Goal: Information Seeking & Learning: Find specific fact

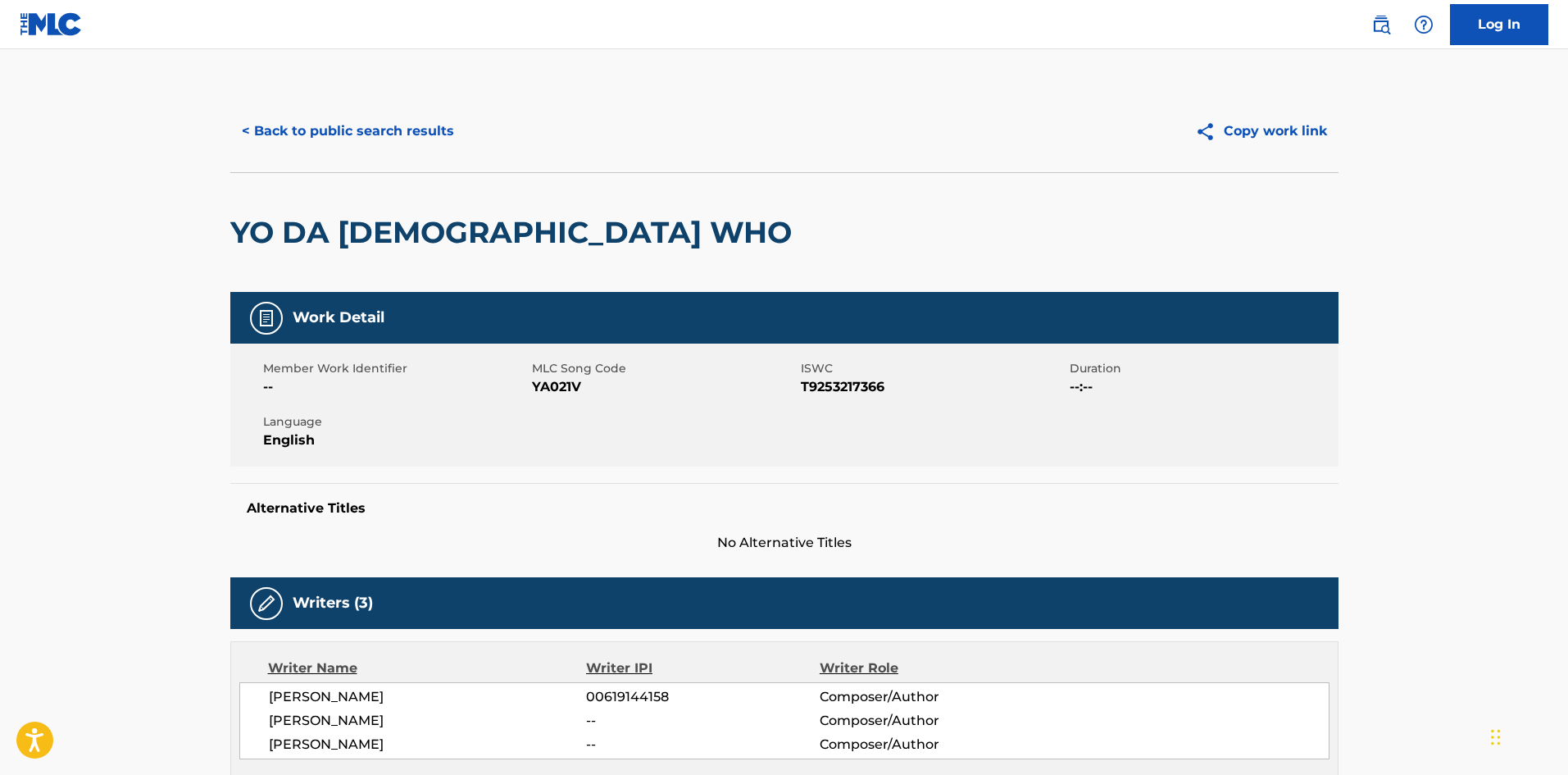
click at [294, 128] on button "< Back to public search results" at bounding box center [348, 131] width 235 height 41
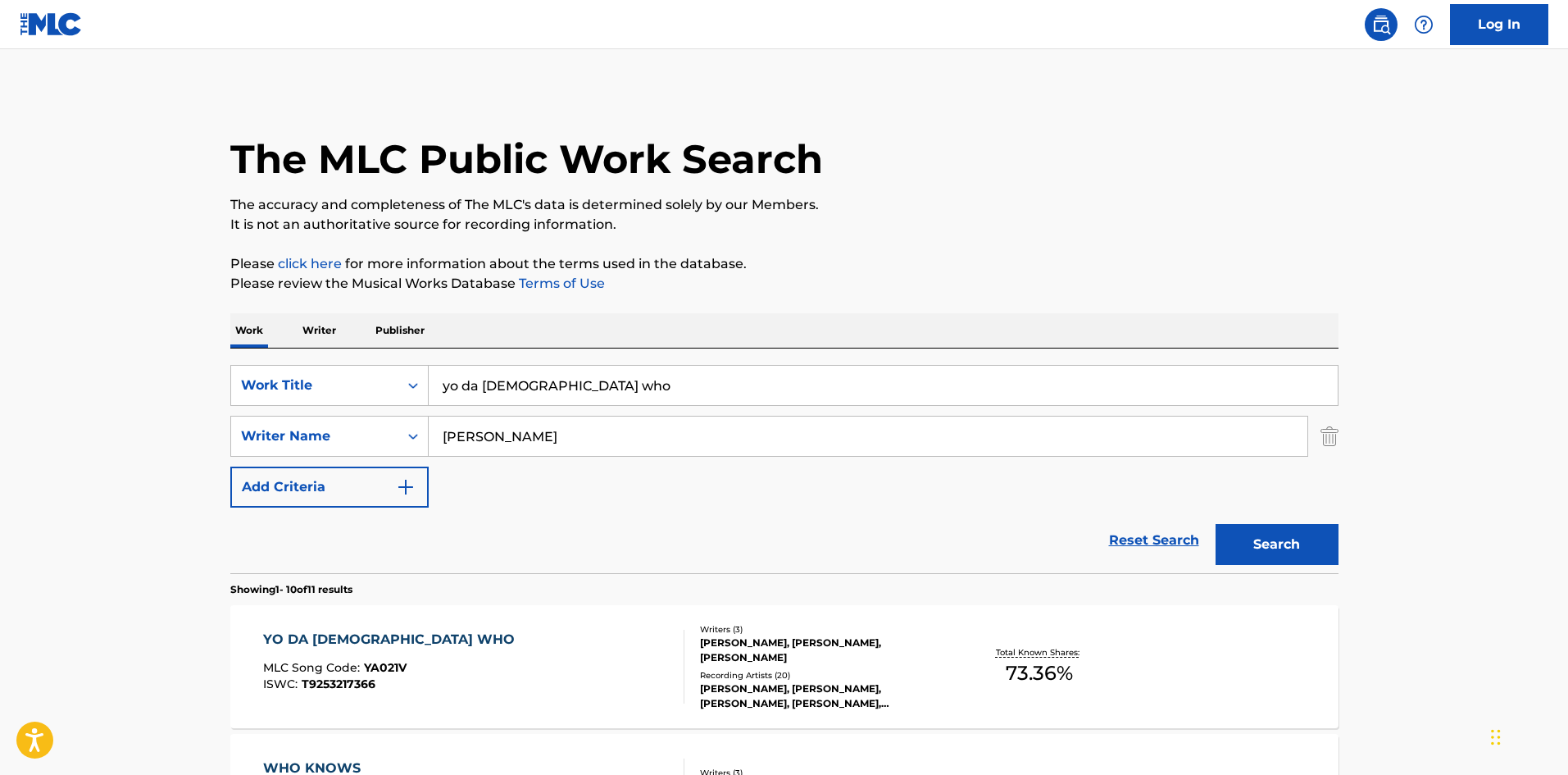
scroll to position [109, 0]
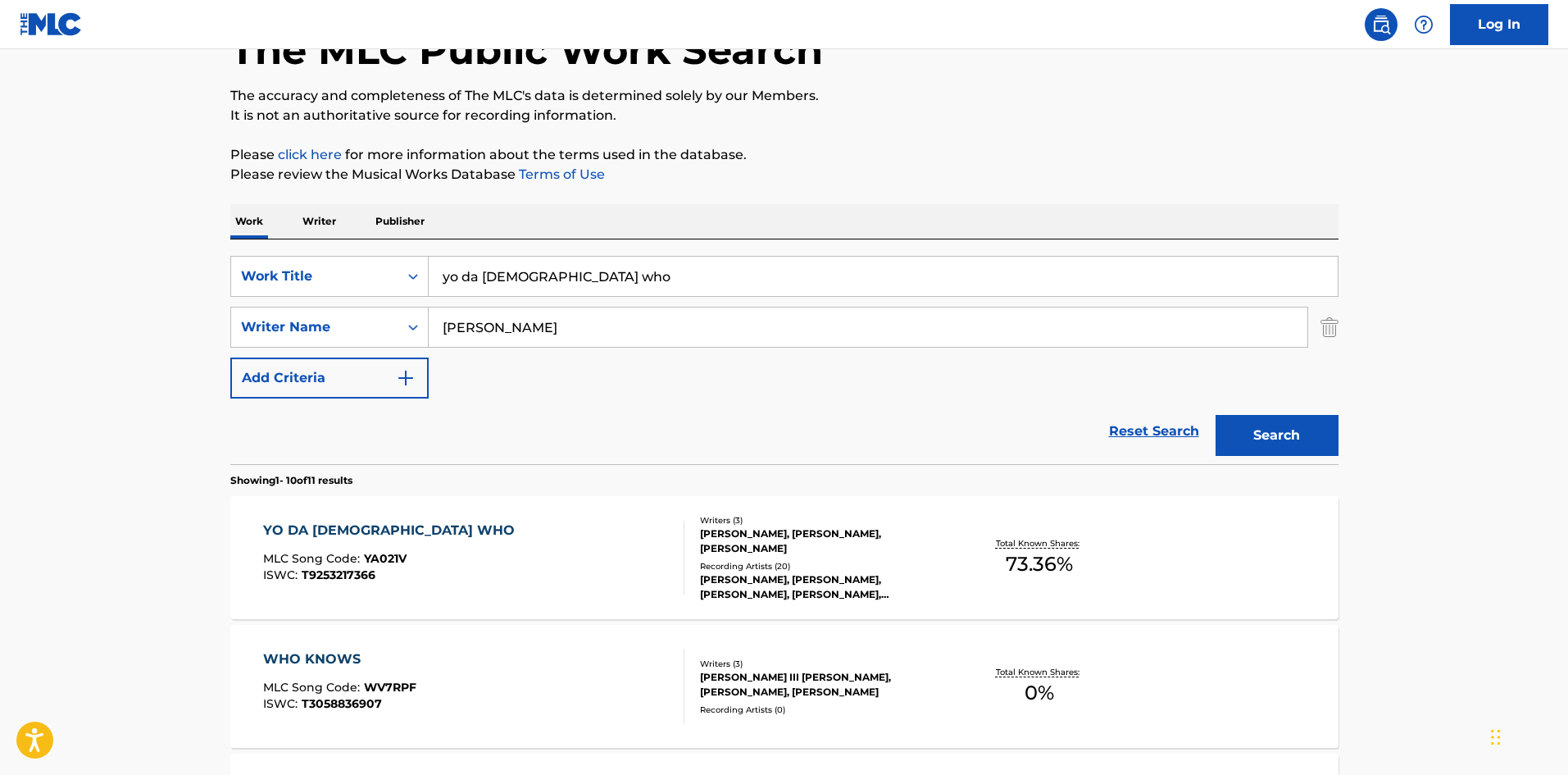
click at [478, 318] on input "[PERSON_NAME]" at bounding box center [868, 327] width 879 height 39
paste input "[PERSON_NAME]"
type input "[PERSON_NAME]"
click at [494, 273] on input "yo da [DEMOGRAPHIC_DATA] who" at bounding box center [883, 276] width 909 height 39
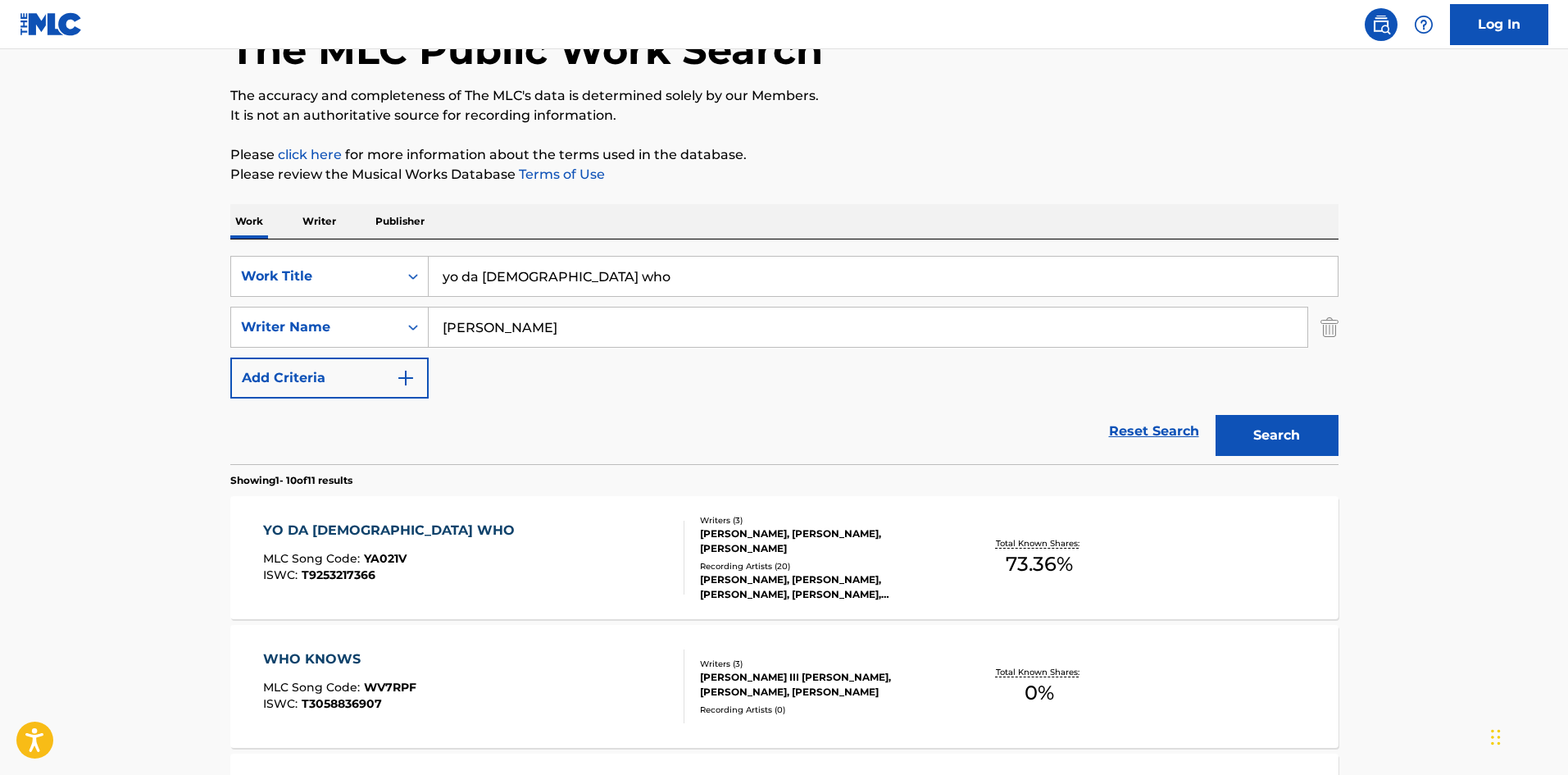
click at [494, 273] on input "yo da [DEMOGRAPHIC_DATA] who" at bounding box center [883, 276] width 909 height 39
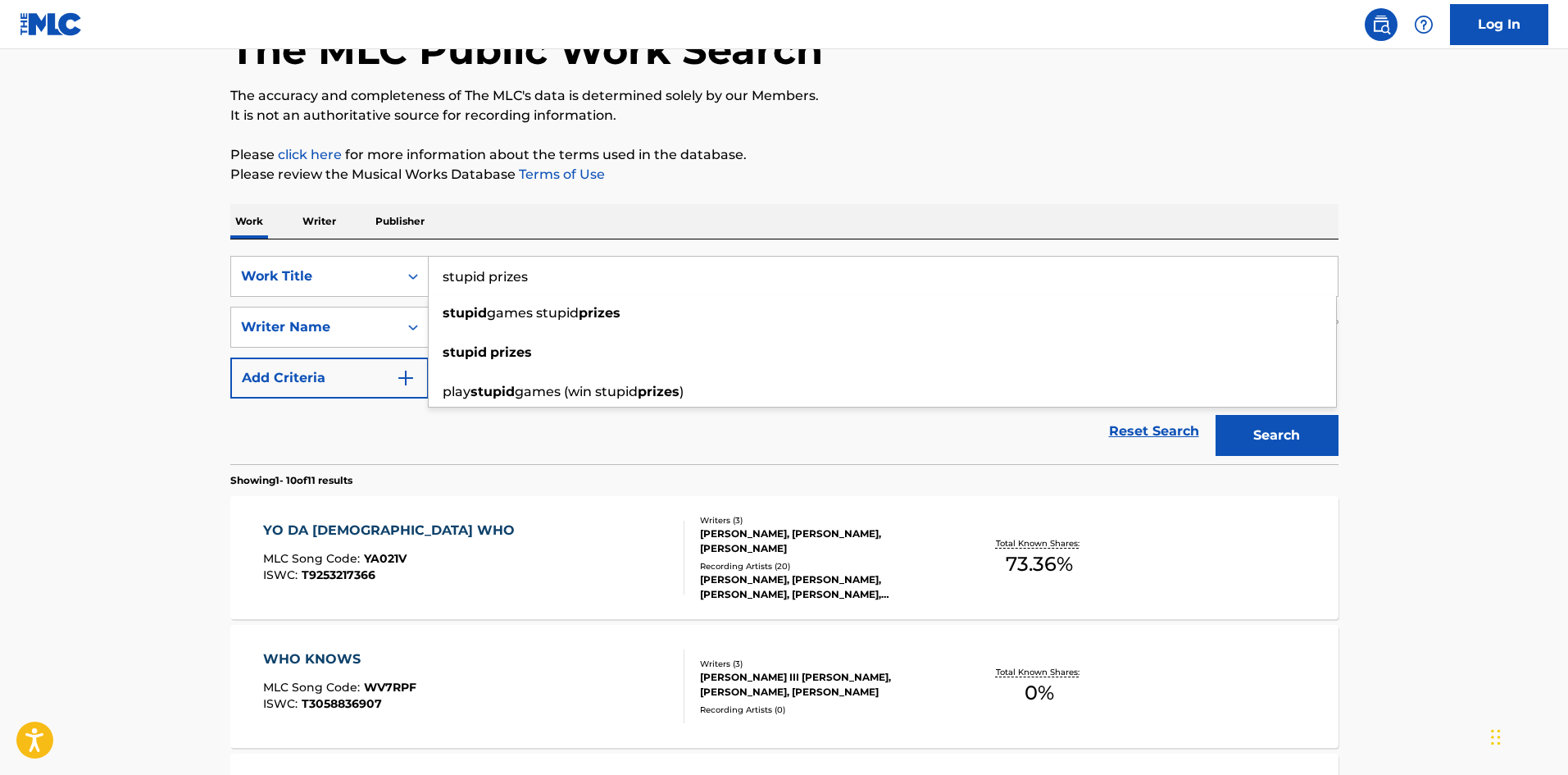
type input "stupid prizes"
click at [402, 424] on div "Reset Search Search" at bounding box center [785, 431] width 1108 height 66
click at [1322, 441] on button "Search" at bounding box center [1277, 435] width 123 height 41
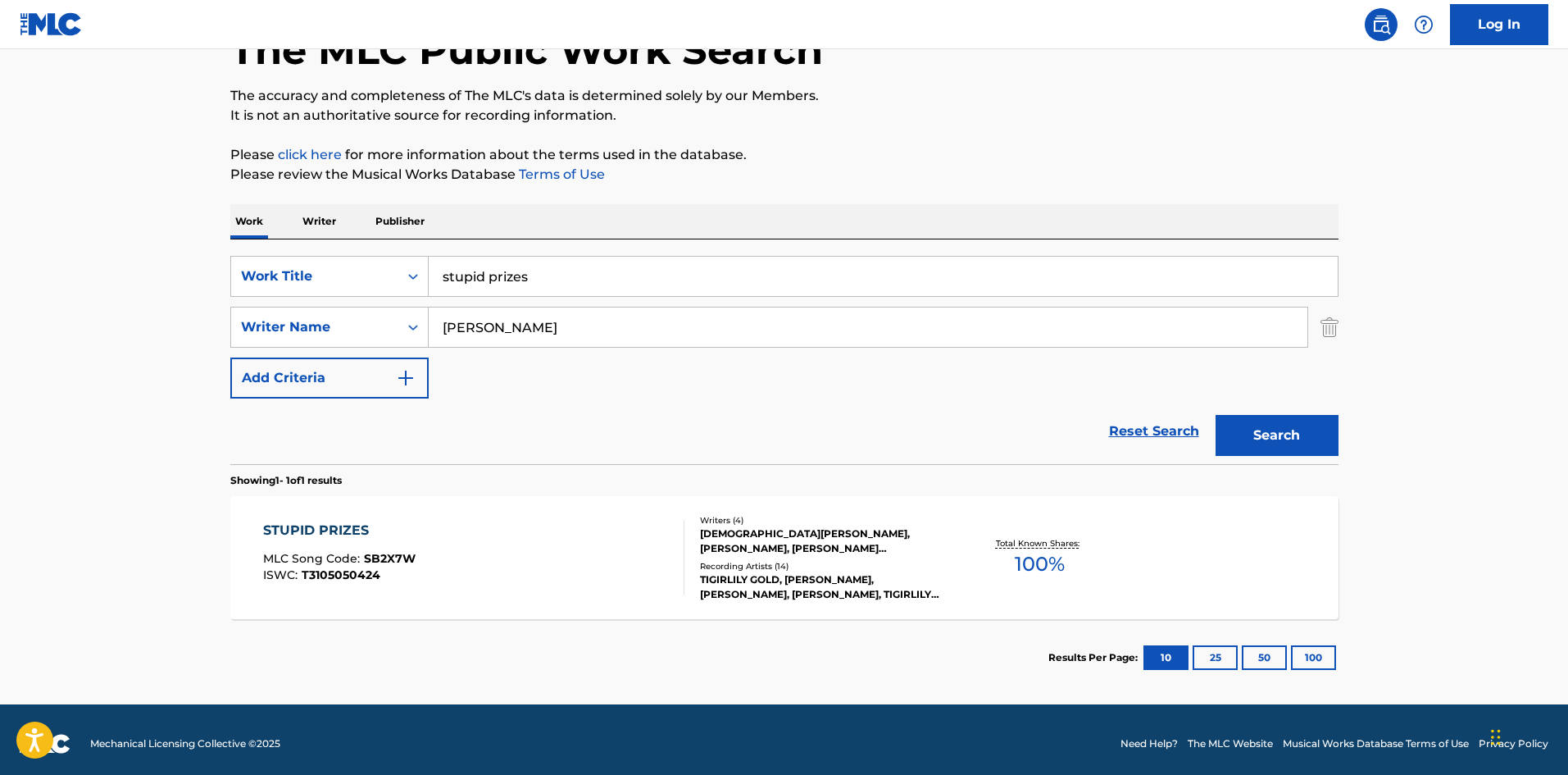
click at [801, 591] on div "TIGIRLILY GOLD, [PERSON_NAME], [PERSON_NAME], [PERSON_NAME], TIGIRLILY GOLD" at bounding box center [823, 587] width 247 height 30
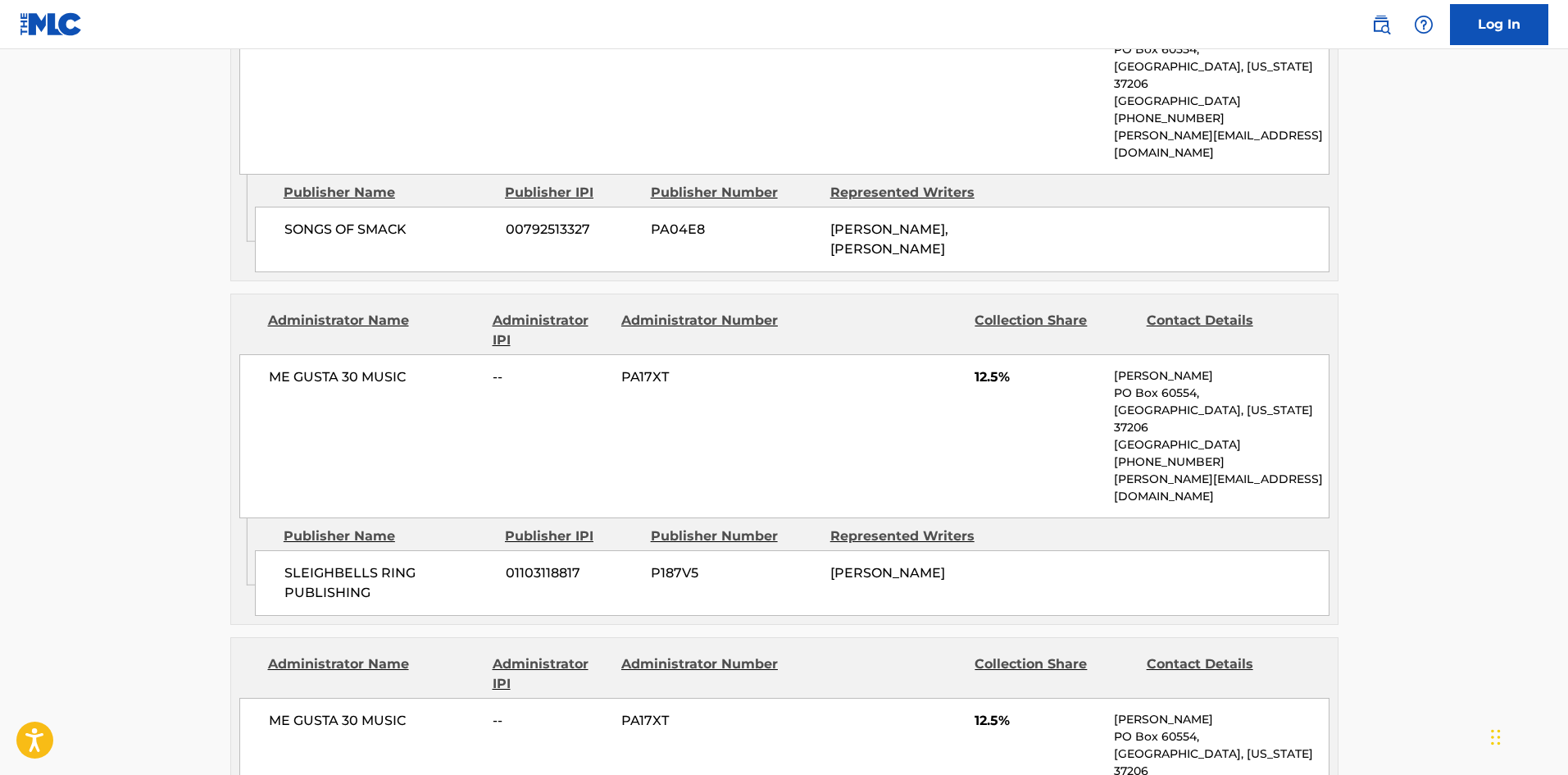
scroll to position [2514, 0]
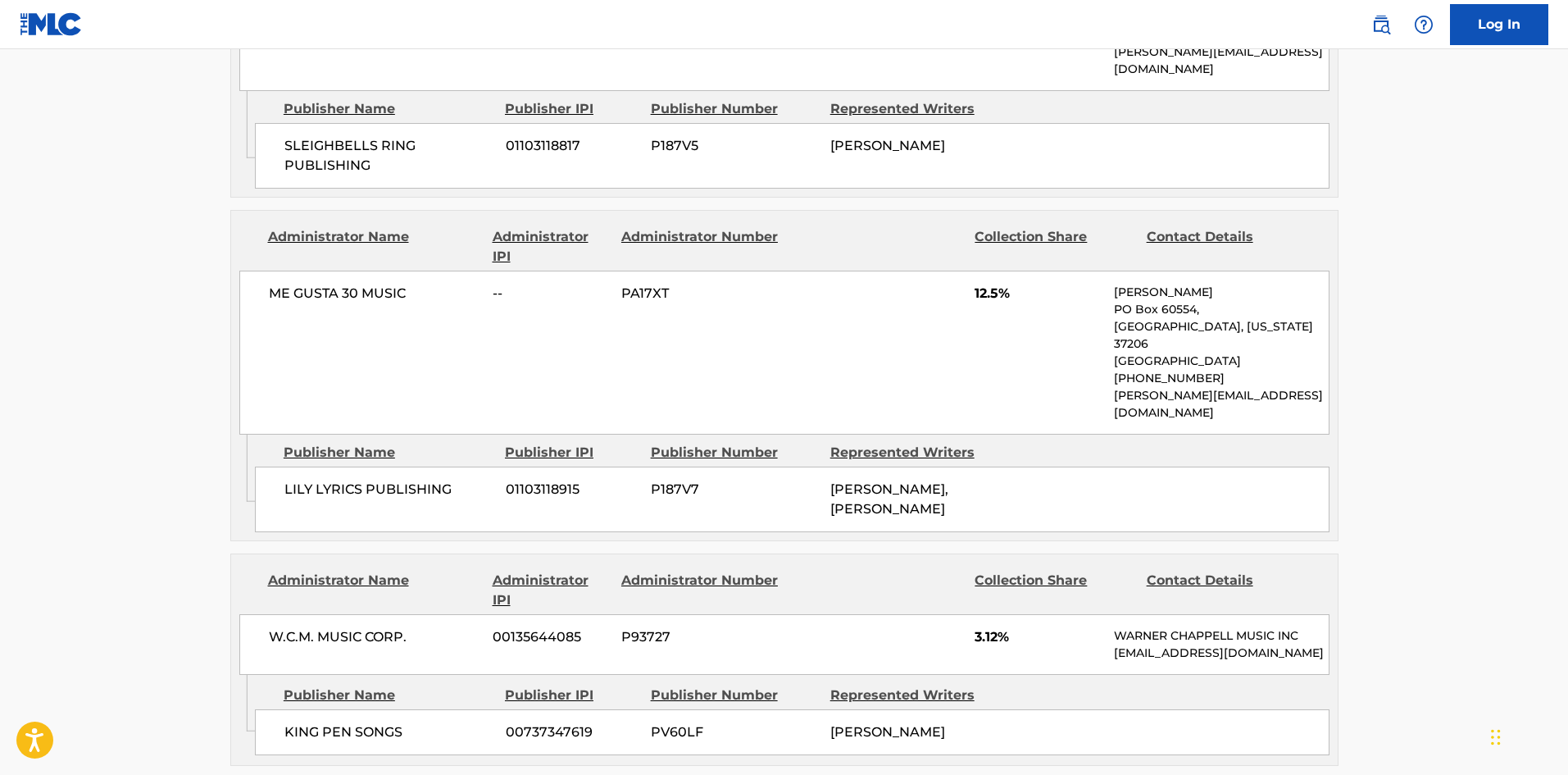
click at [299, 722] on span "KING PEN SONGS" at bounding box center [389, 731] width 209 height 19
drag, startPoint x: 299, startPoint y: 466, endPoint x: 363, endPoint y: 456, distance: 64.8
click at [363, 722] on span "KING PEN SONGS" at bounding box center [389, 731] width 209 height 19
copy span "KING PEN SONGS"
drag, startPoint x: 272, startPoint y: 595, endPoint x: 411, endPoint y: 590, distance: 139.1
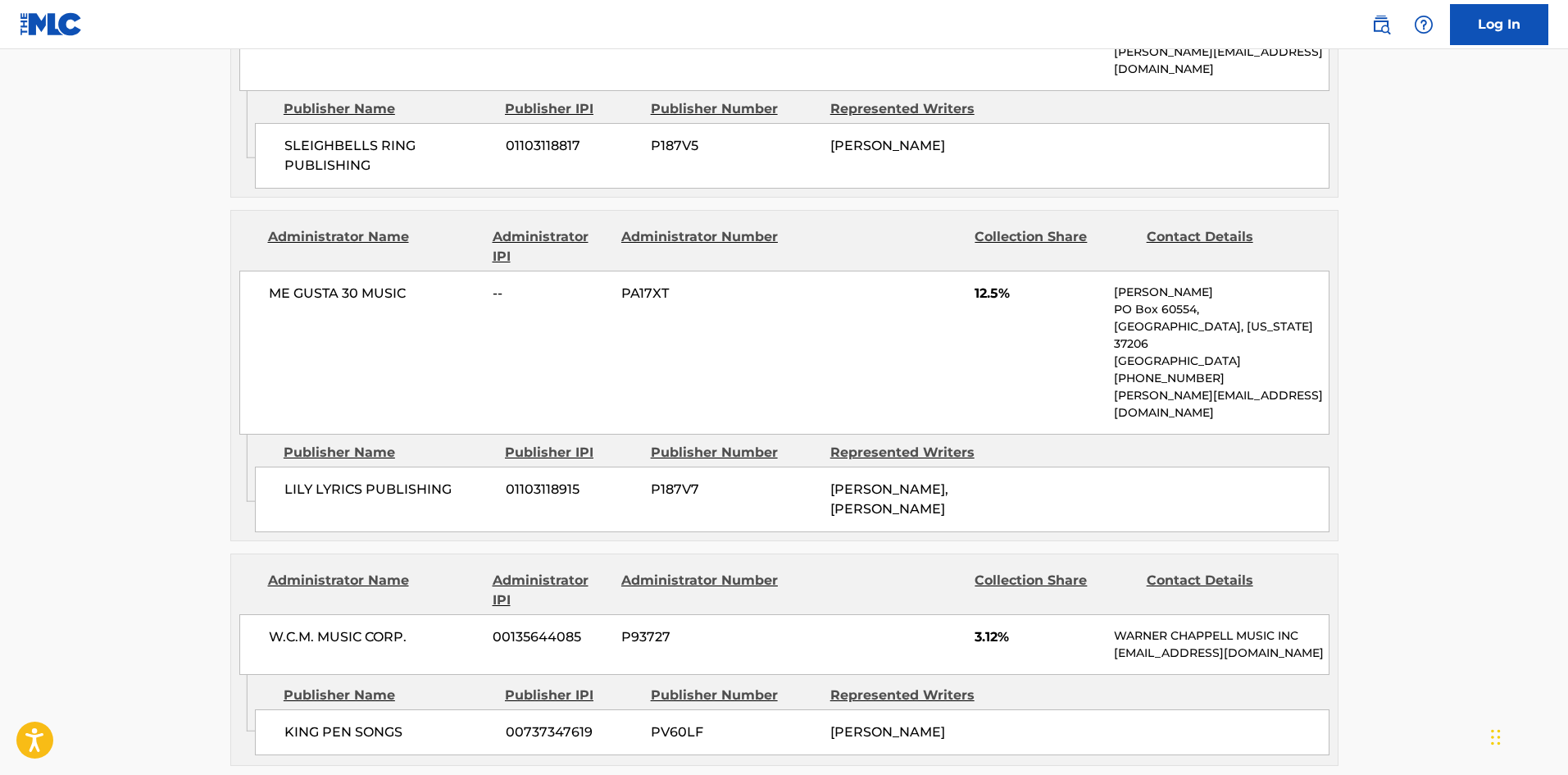
copy span "W.C.M. MUSIC CORP."
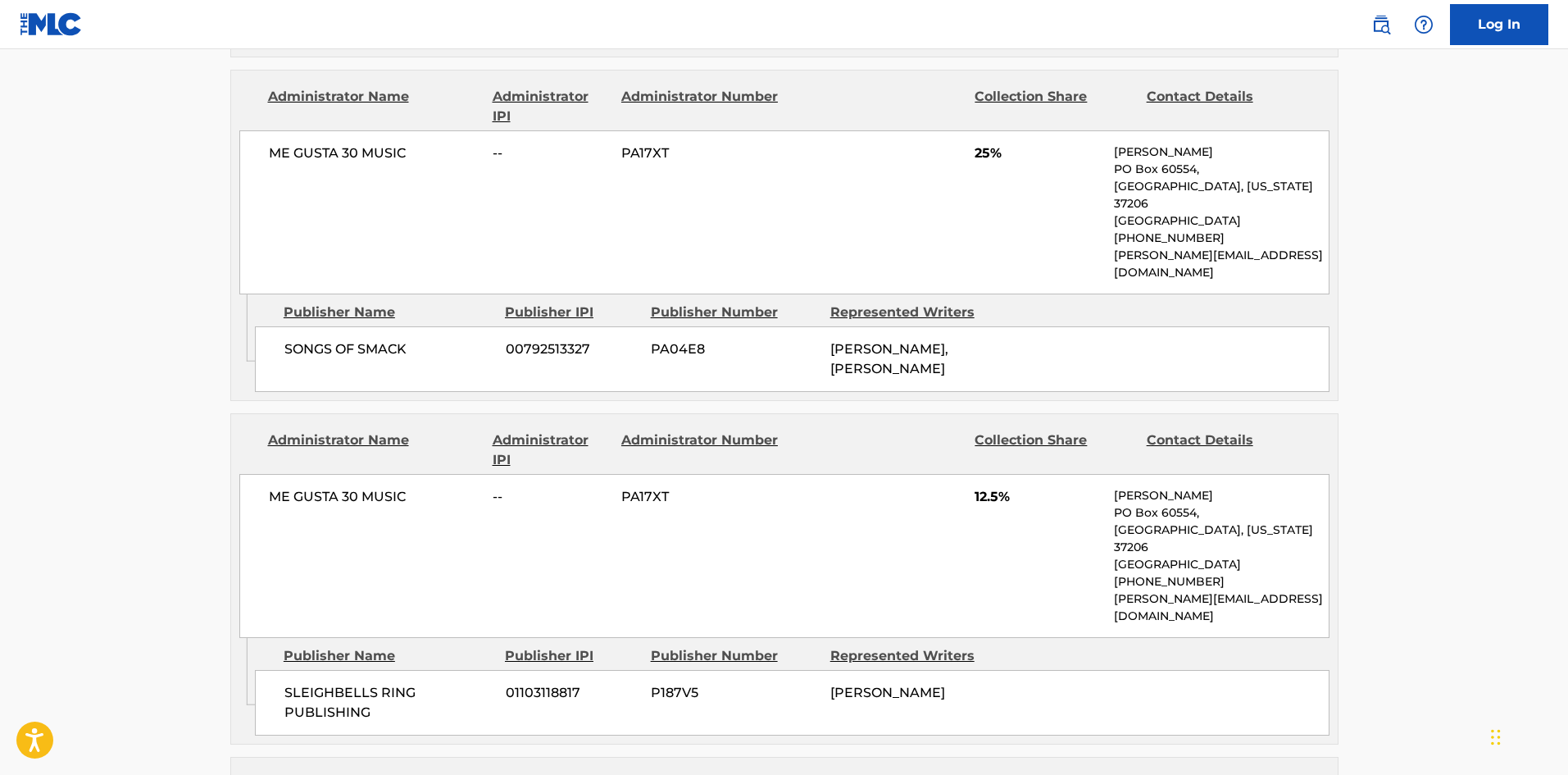
scroll to position [2077, 0]
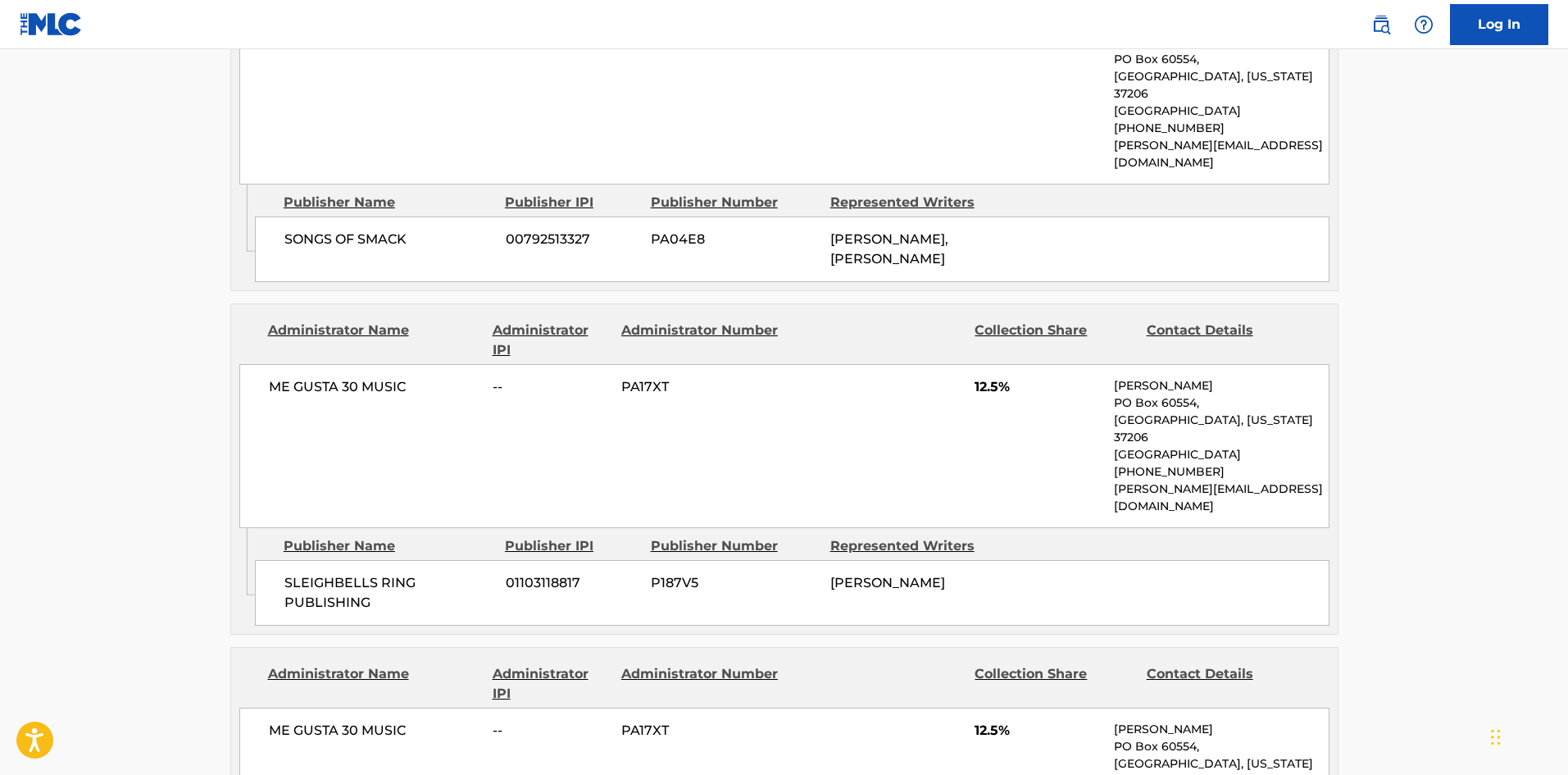
click at [297, 573] on span "SLEIGHBELLS RING PUBLISHING" at bounding box center [389, 592] width 209 height 39
drag, startPoint x: 297, startPoint y: 337, endPoint x: 308, endPoint y: 352, distance: 18.6
click at [308, 573] on span "SLEIGHBELLS RING PUBLISHING" at bounding box center [389, 592] width 209 height 39
copy span "SLEIGHBELLS RING PUBLISHING"
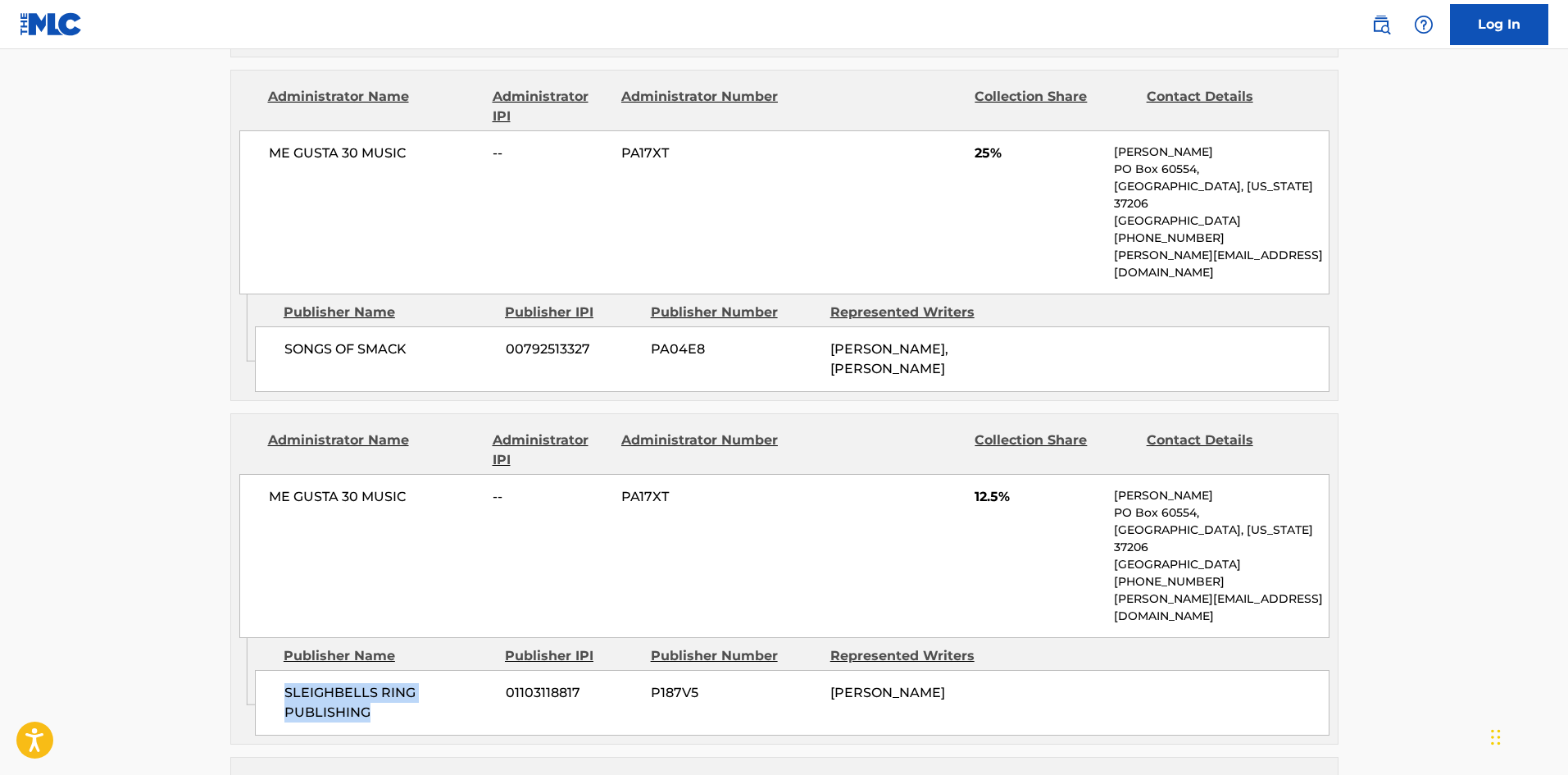
scroll to position [1859, 0]
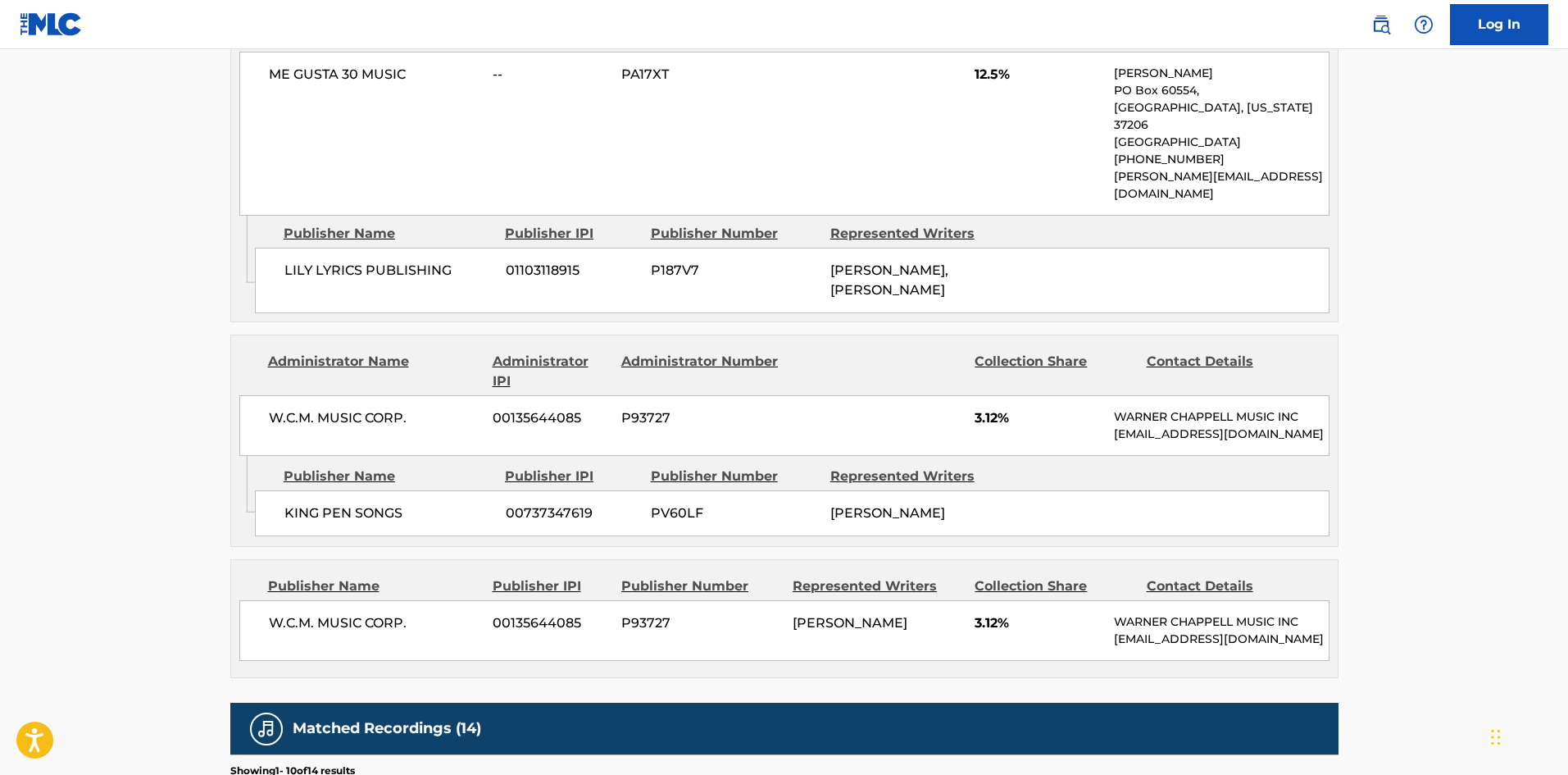
scroll to position [2624, 0]
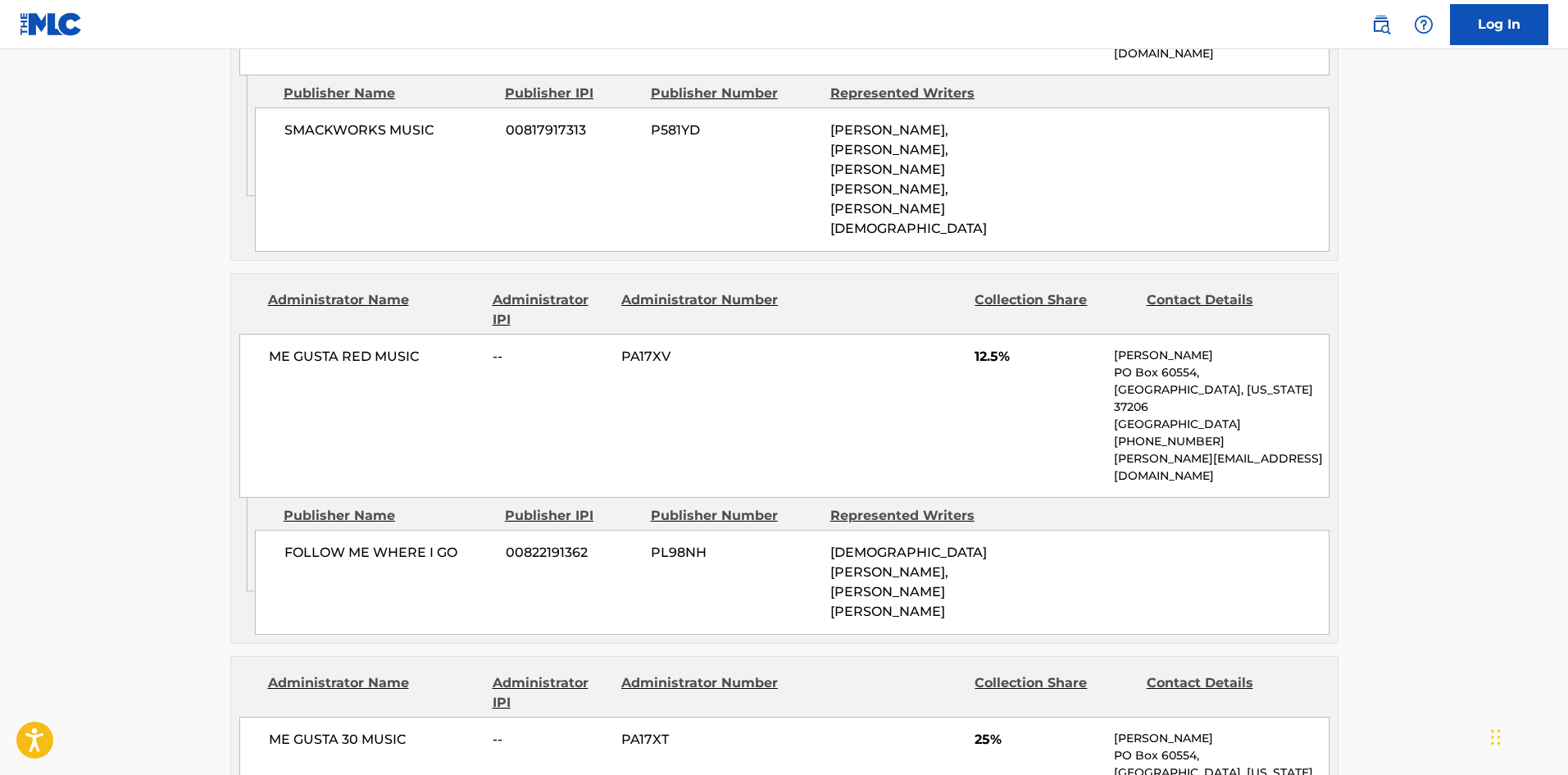
scroll to position [1531, 0]
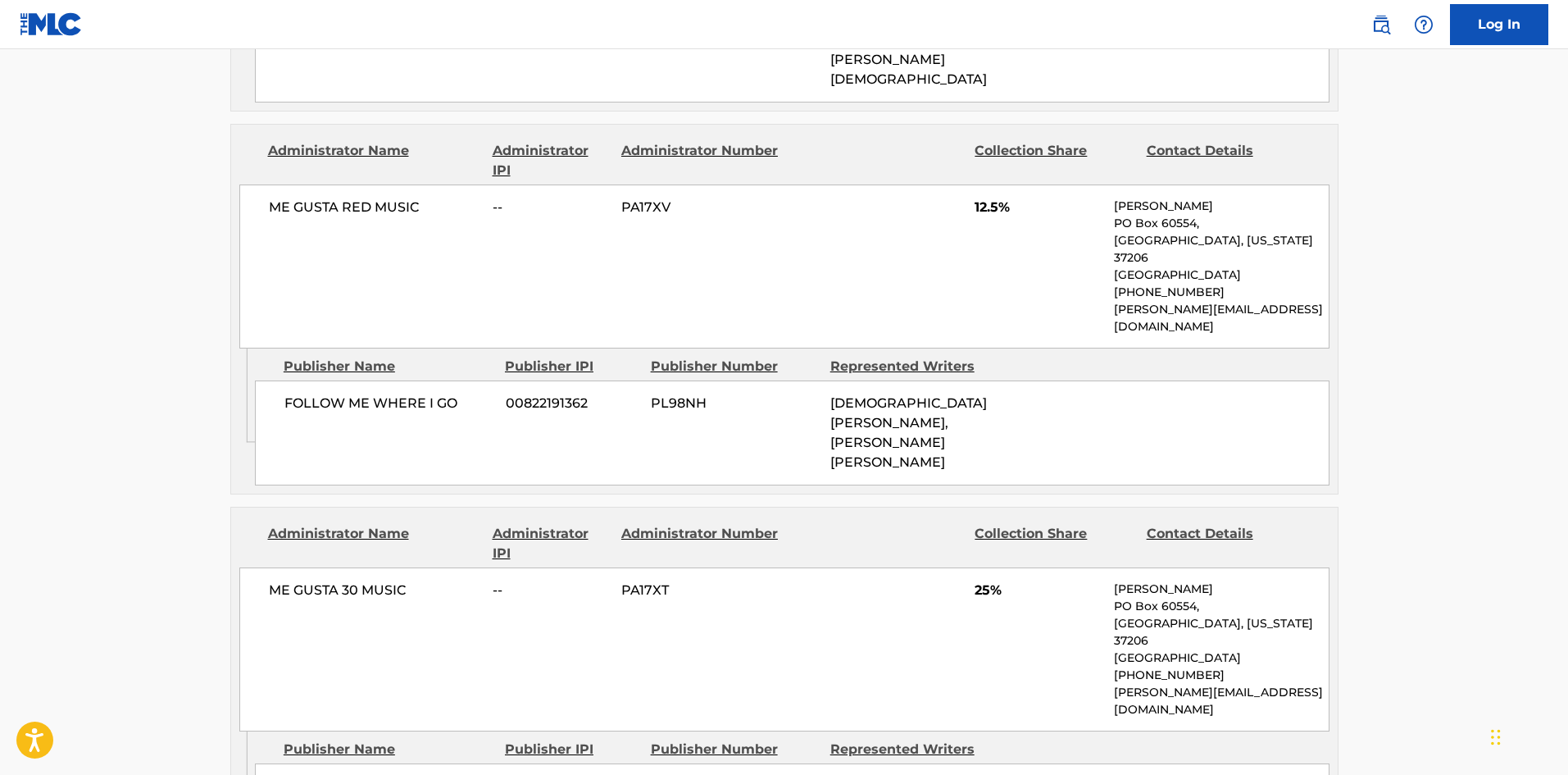
click at [28, 542] on main "< Back to public search results Copy work link STUPID PRIZES Work Detail Member…" at bounding box center [784, 537] width 1568 height 4037
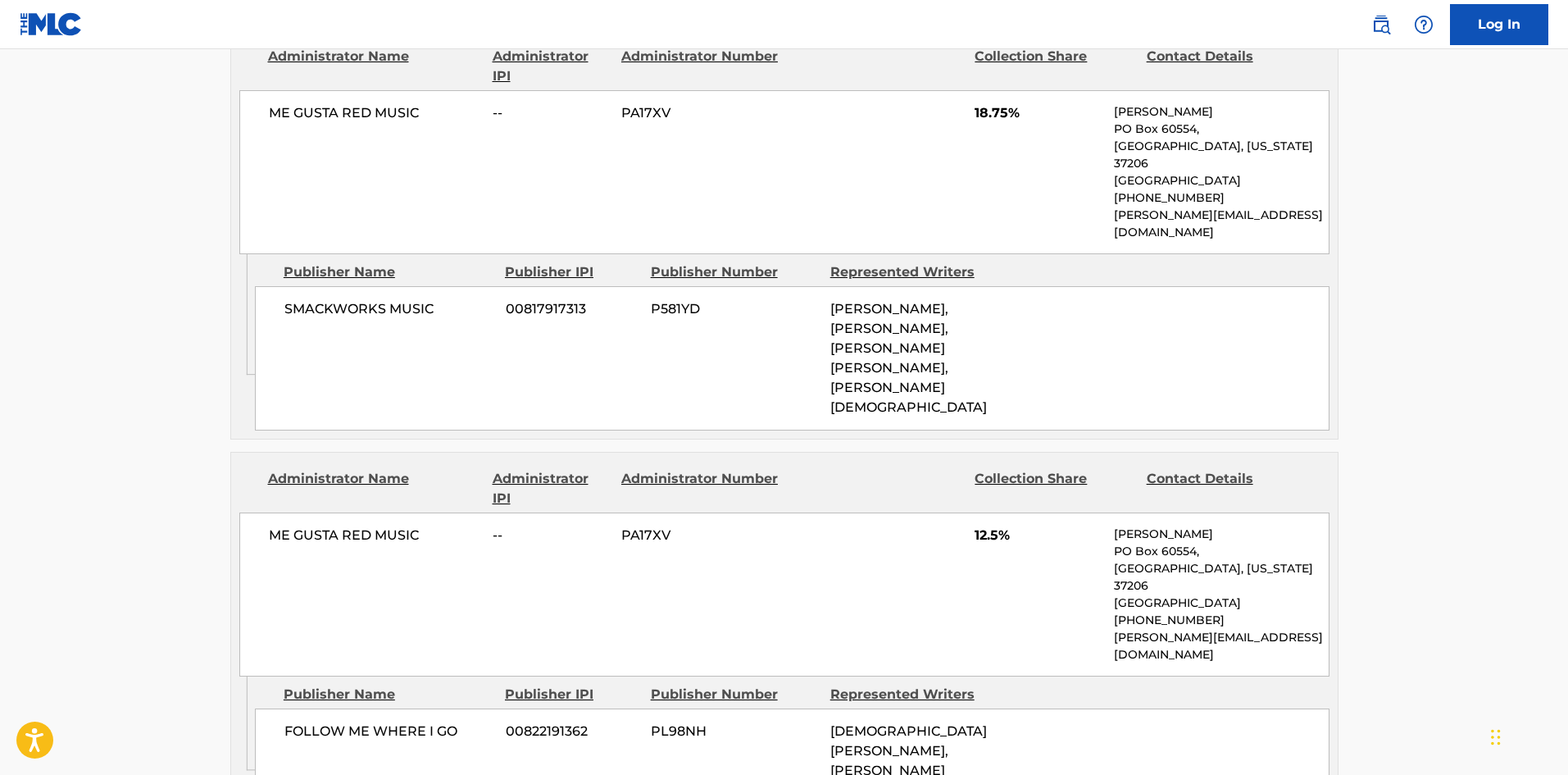
scroll to position [1094, 0]
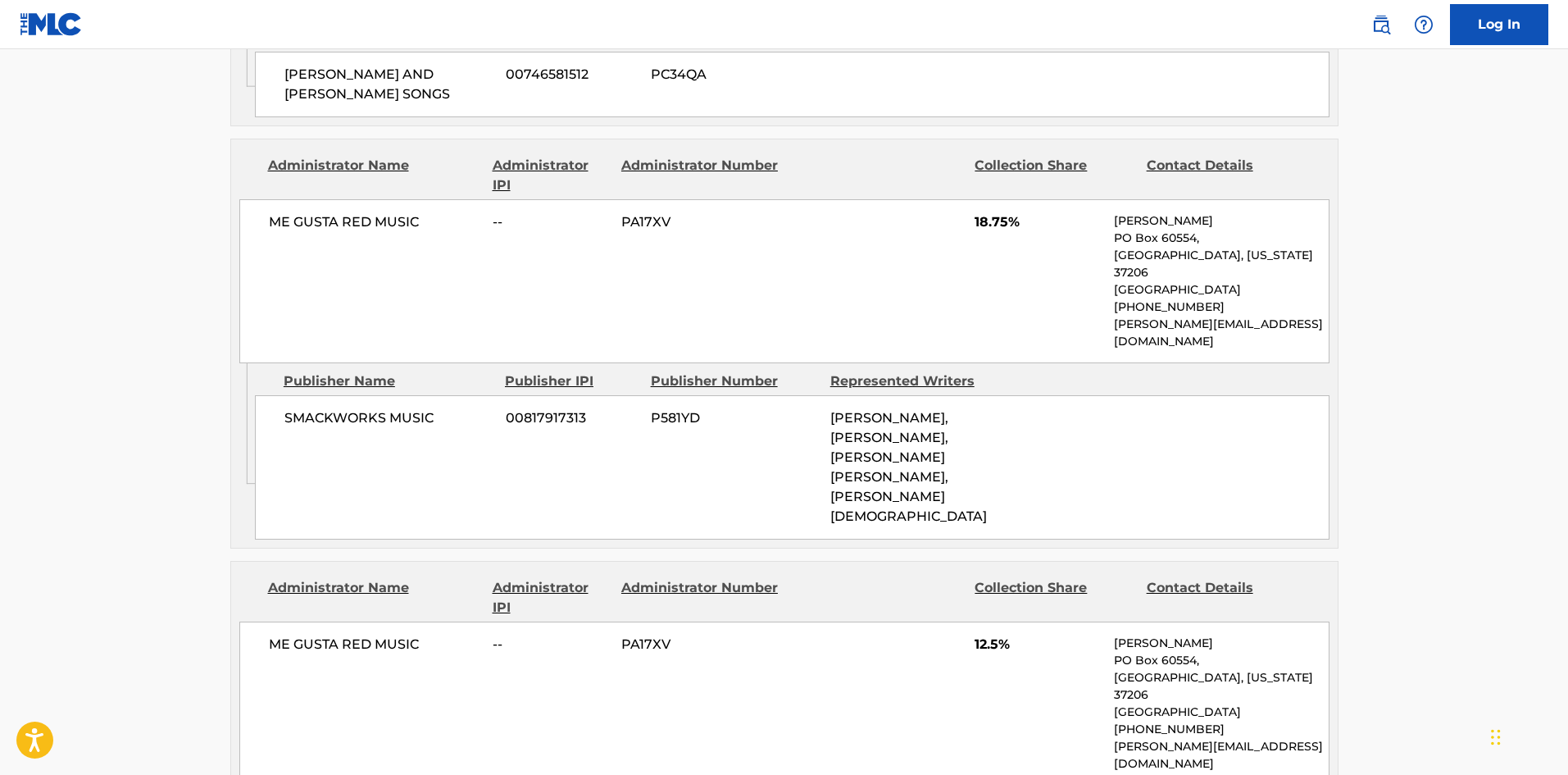
click at [354, 408] on span "SMACKWORKS MUSIC" at bounding box center [389, 417] width 209 height 19
drag, startPoint x: 354, startPoint y: 337, endPoint x: 400, endPoint y: 332, distance: 46.3
click at [400, 408] on span "SMACKWORKS MUSIC" at bounding box center [389, 417] width 209 height 19
copy span "SMACKWORKS MUSIC"
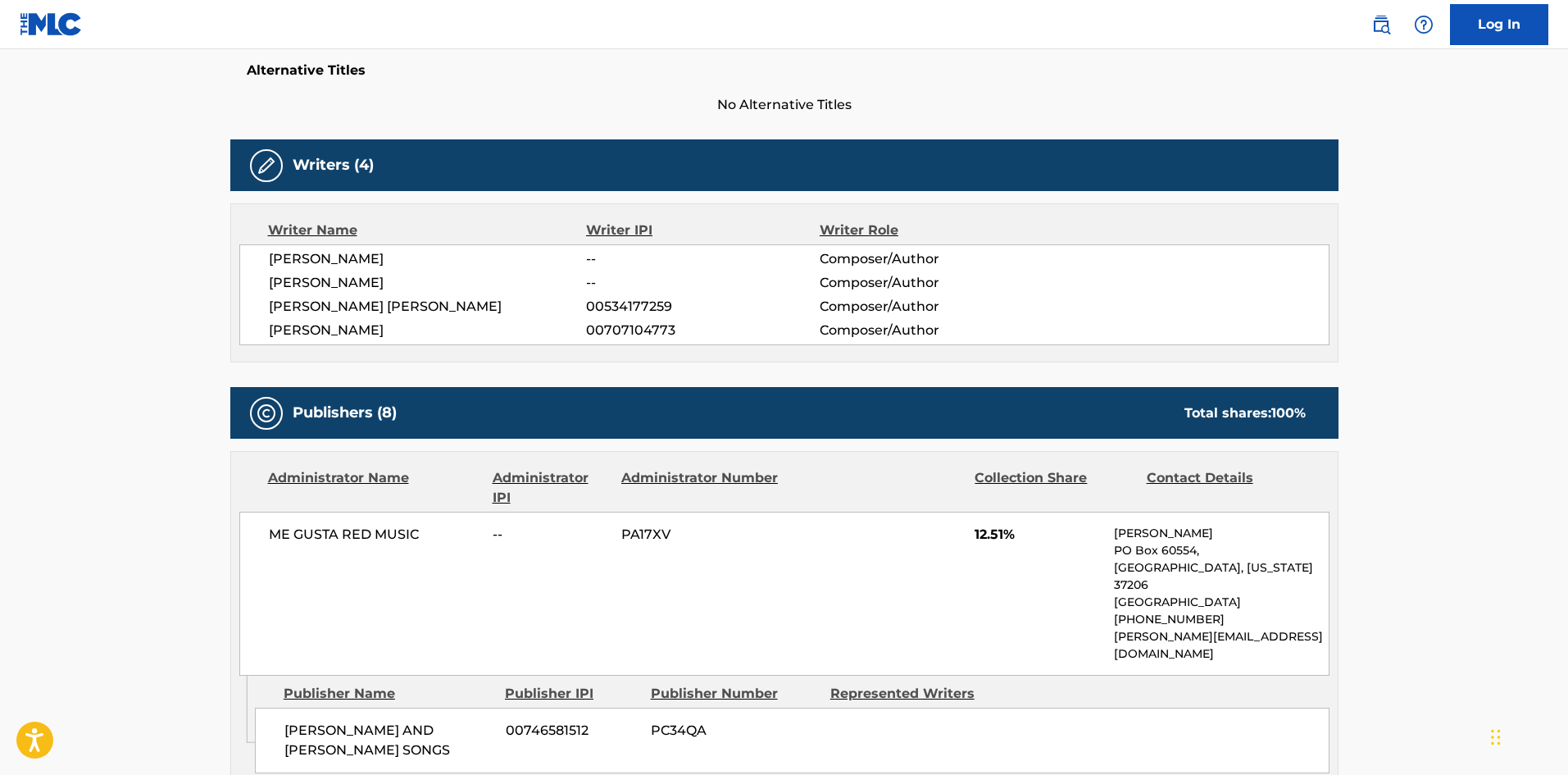
scroll to position [0, 0]
